Goal: Ask a question: Seek information or help from site administrators or community

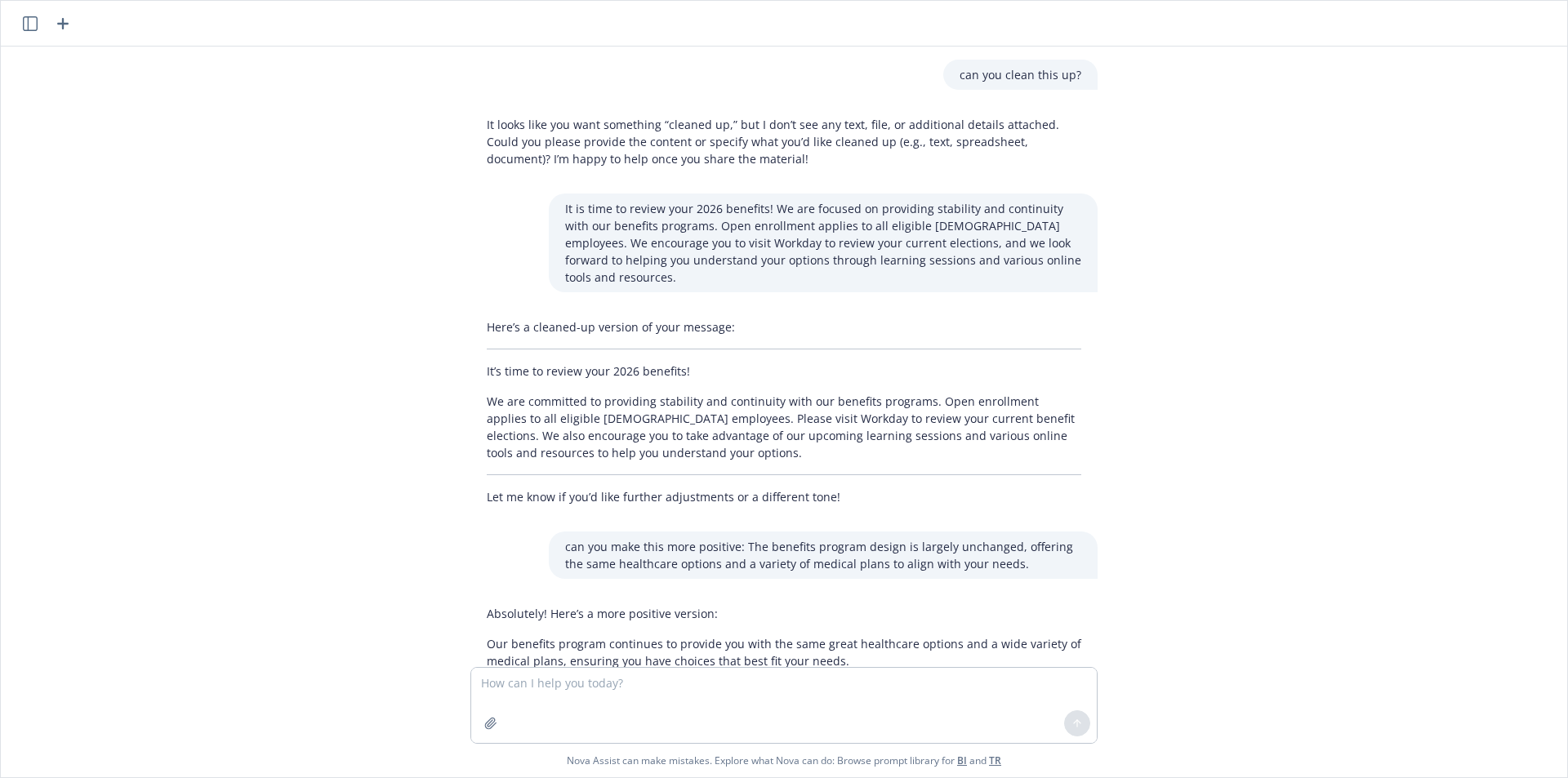
scroll to position [3966, 0]
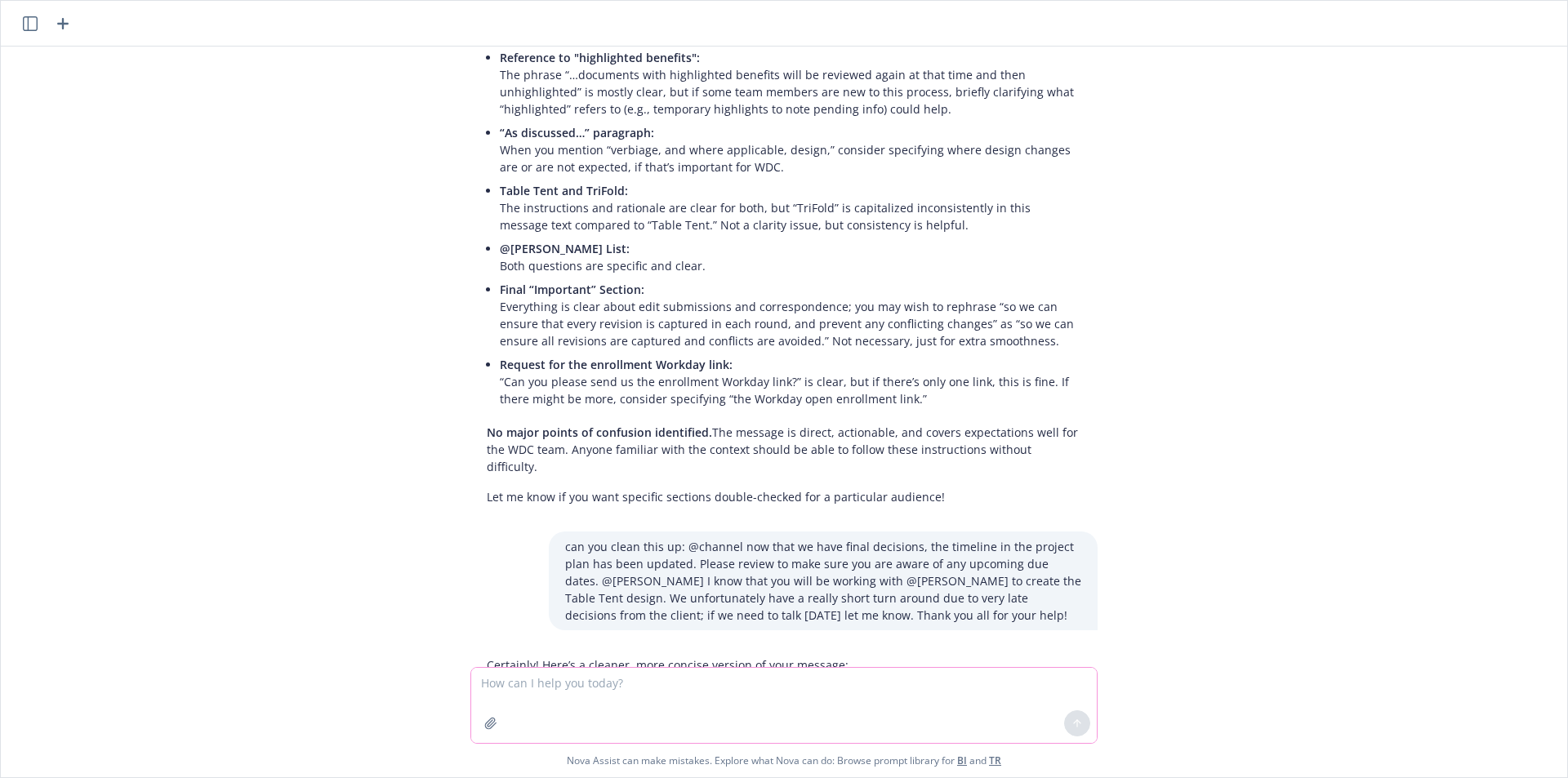
click at [676, 675] on textarea at bounding box center [784, 705] width 625 height 75
click at [586, 698] on textarea at bounding box center [784, 705] width 625 height 75
paste textarea "Hi, I need to schedule a [MEDICAL_DATA] appointment for my son and I have the H…"
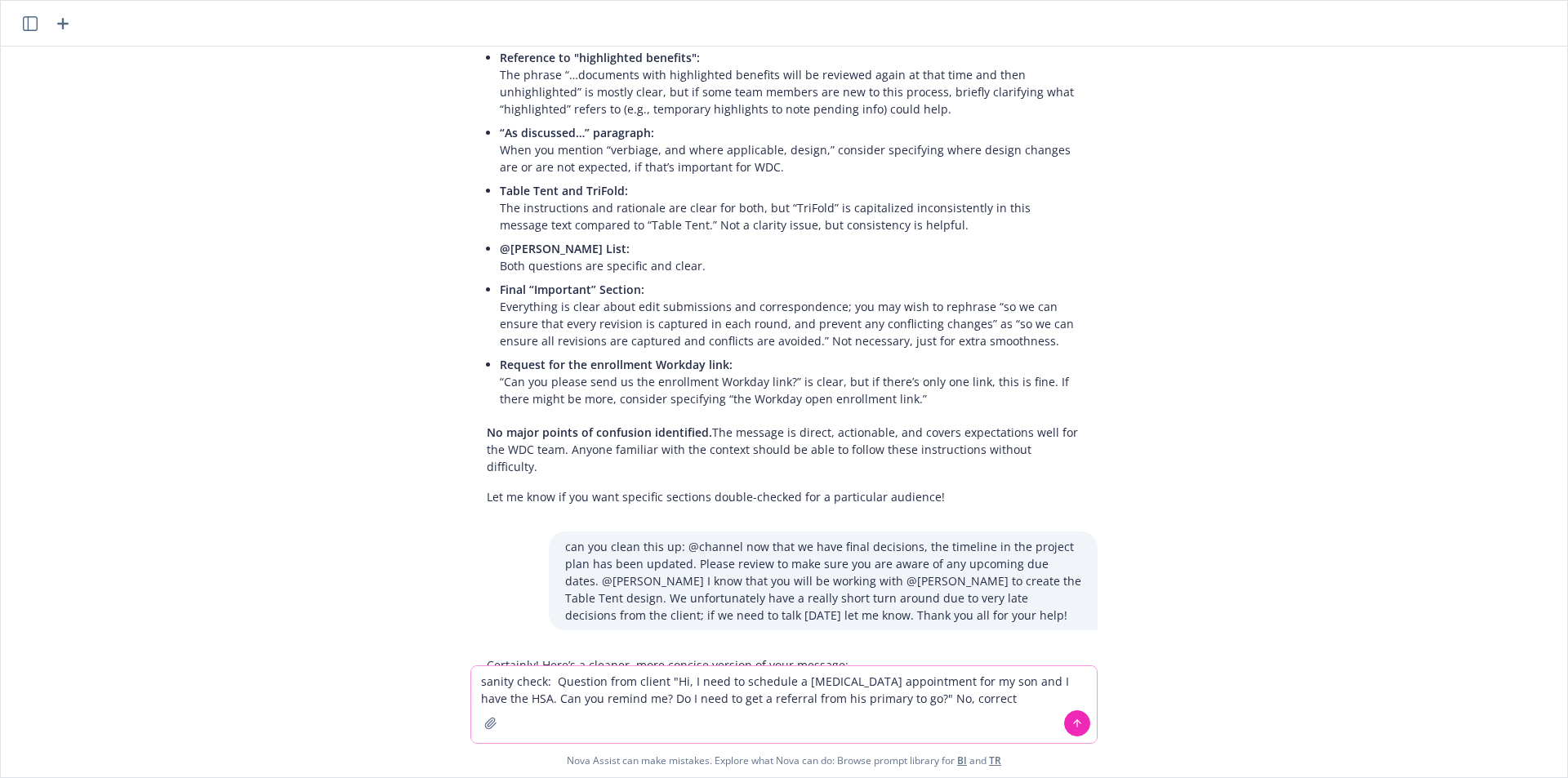
type textarea "sanity check: Question from client "Hi, I need to schedule a [MEDICAL_DATA] app…"
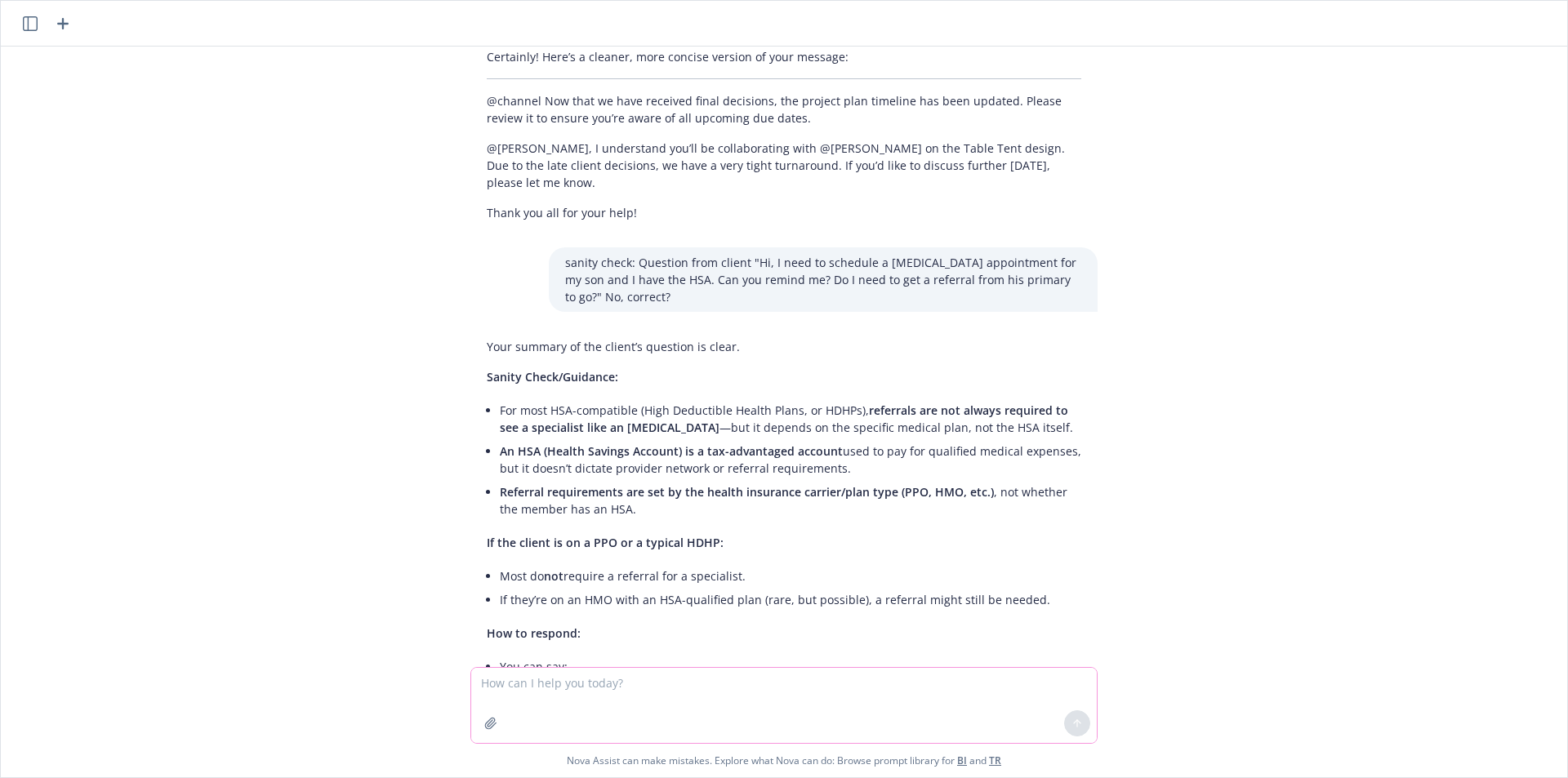
scroll to position [4586, 0]
